Goal: Check status: Check status

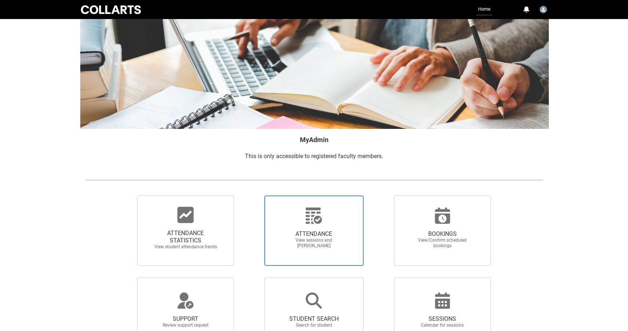
click at [313, 237] on span "ATTENDANCE" at bounding box center [314, 234] width 65 height 7
click at [252, 196] on input "ATTENDANCE View sessions and mark attendance" at bounding box center [252, 195] width 0 height 0
radio input "true"
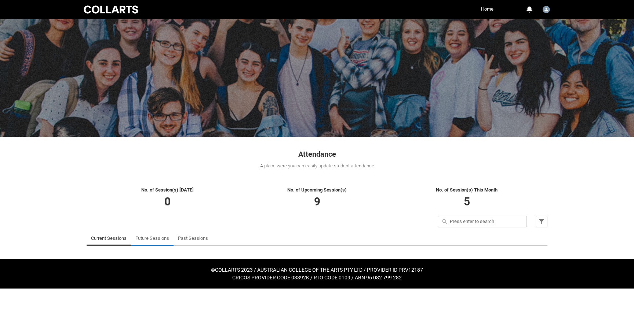
click at [154, 238] on link "Future Sessions" at bounding box center [152, 238] width 34 height 15
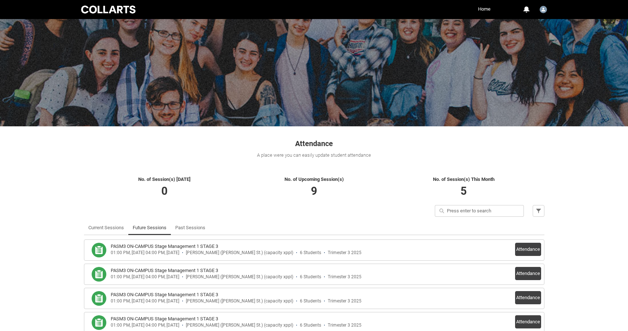
scroll to position [9, 0]
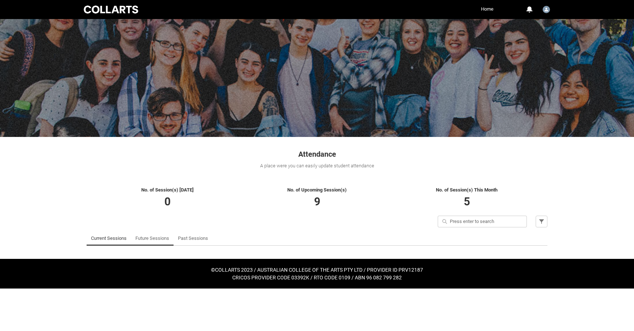
click at [144, 241] on link "Future Sessions" at bounding box center [152, 238] width 34 height 15
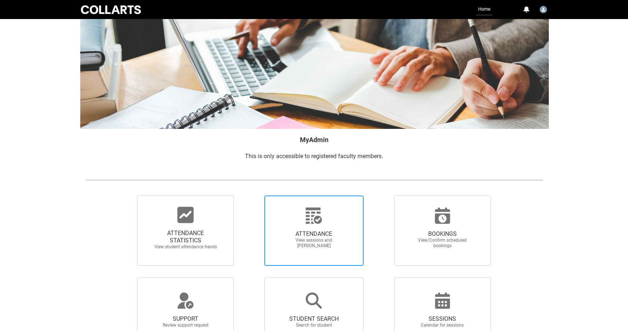
click at [316, 225] on span "ATTENDANCE View sessions and mark attendance" at bounding box center [314, 240] width 70 height 30
click at [252, 196] on input "ATTENDANCE View sessions and mark attendance" at bounding box center [252, 195] width 0 height 0
radio input "true"
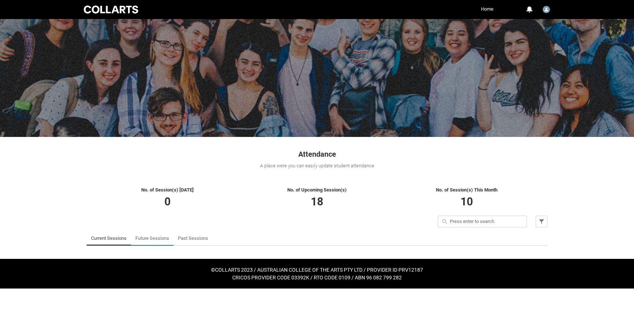
click at [153, 239] on link "Future Sessions" at bounding box center [152, 238] width 34 height 15
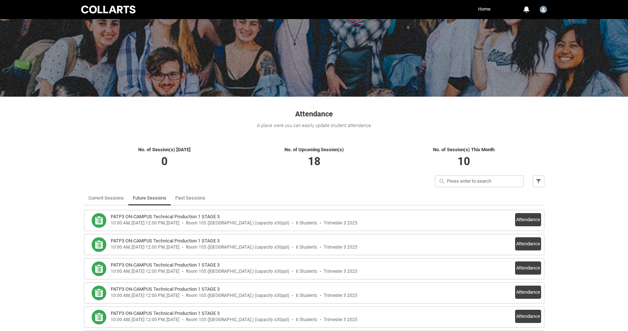
scroll to position [30, 0]
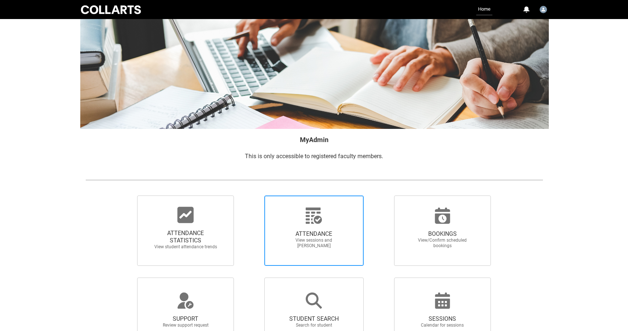
click at [312, 235] on span "ATTENDANCE" at bounding box center [314, 234] width 65 height 7
click at [252, 196] on input "ATTENDANCE View sessions and mark attendance" at bounding box center [252, 195] width 0 height 0
radio input "true"
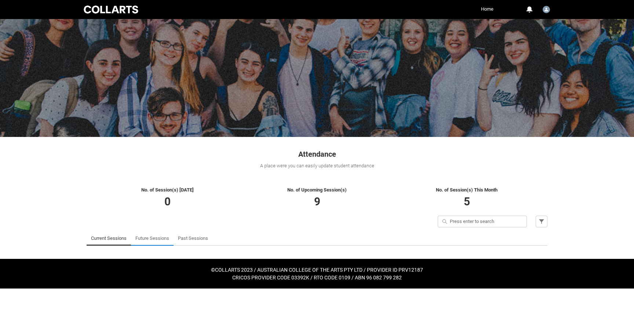
click at [159, 240] on link "Future Sessions" at bounding box center [152, 238] width 34 height 15
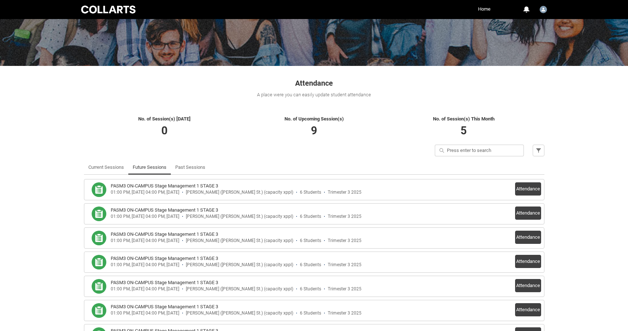
scroll to position [72, 0]
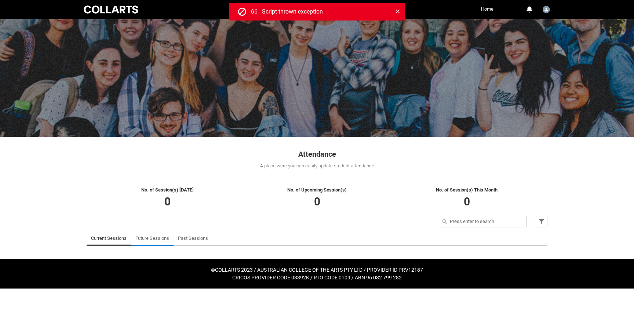
click at [158, 238] on link "Future Sessions" at bounding box center [152, 238] width 34 height 15
click at [400, 10] on button "Close" at bounding box center [398, 11] width 6 height 6
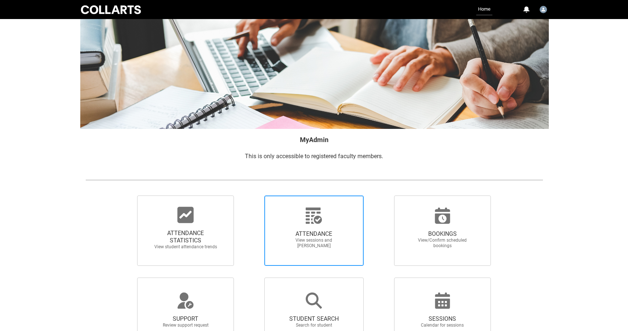
click at [313, 230] on span "ATTENDANCE View sessions and mark attendance" at bounding box center [314, 240] width 70 height 30
click at [252, 196] on input "ATTENDANCE View sessions and mark attendance" at bounding box center [252, 195] width 0 height 0
radio input "true"
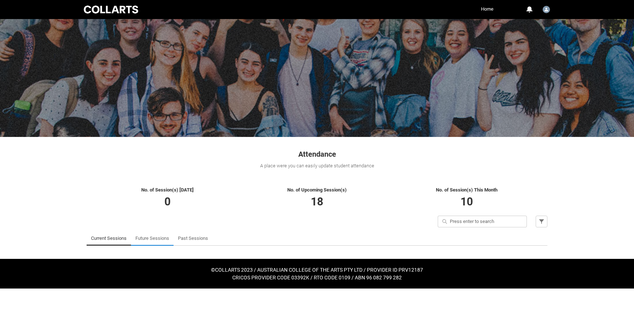
click at [156, 240] on link "Future Sessions" at bounding box center [152, 238] width 34 height 15
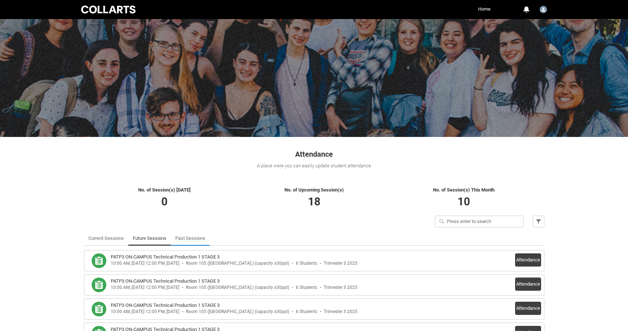
click at [196, 238] on link "Past Sessions" at bounding box center [190, 238] width 30 height 15
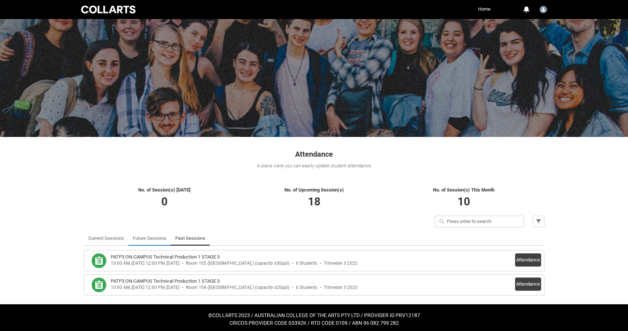
click at [153, 241] on link "Future Sessions" at bounding box center [150, 238] width 34 height 15
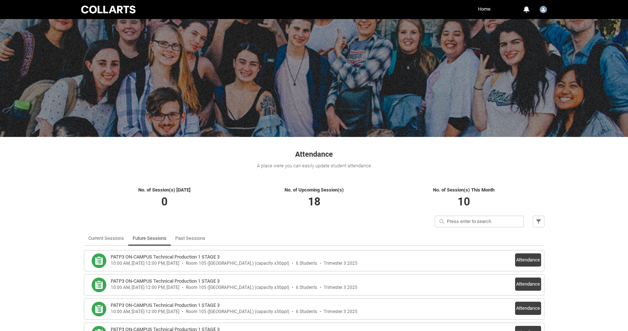
click at [606, 219] on div "Skip to Main Content Collarts Education Community Home More 0 Notifications Pro…" at bounding box center [314, 252] width 628 height 504
click at [592, 183] on div "Skip to Main Content Collarts Education Community Home More 0 Notifications Pro…" at bounding box center [314, 252] width 628 height 504
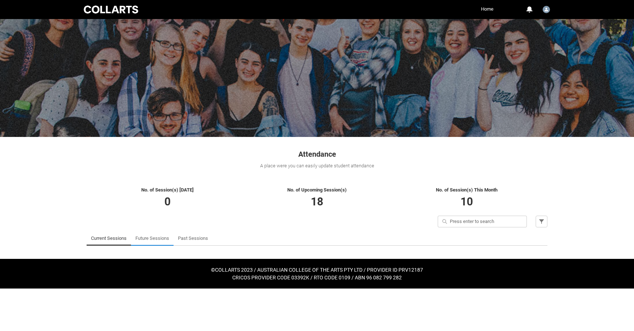
click at [151, 237] on link "Future Sessions" at bounding box center [152, 238] width 34 height 15
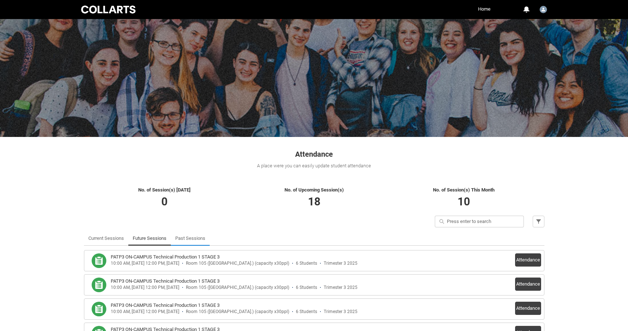
click at [191, 236] on link "Past Sessions" at bounding box center [190, 238] width 30 height 15
